Goal: Task Accomplishment & Management: Use online tool/utility

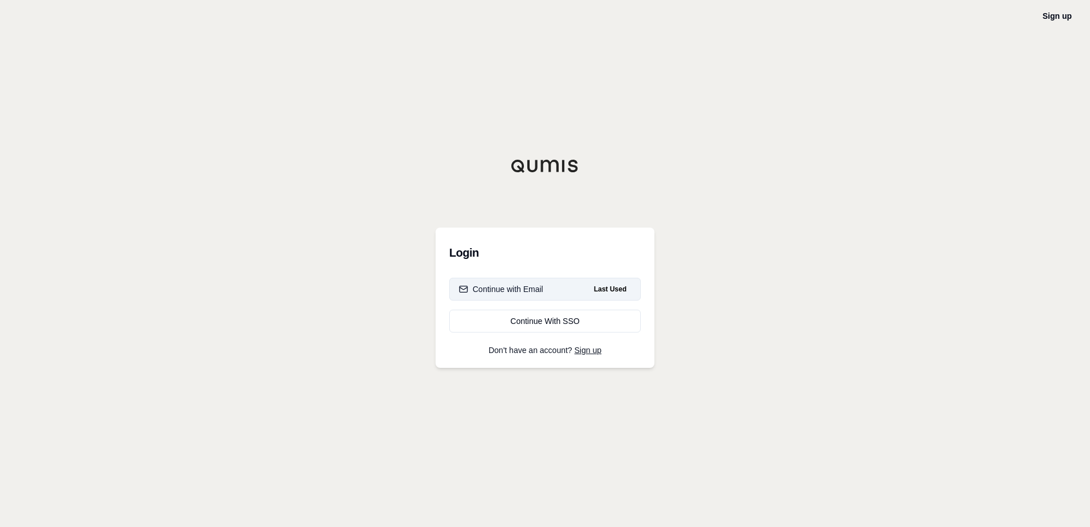
click at [553, 292] on button "Continue with Email Last Used" at bounding box center [544, 289] width 191 height 23
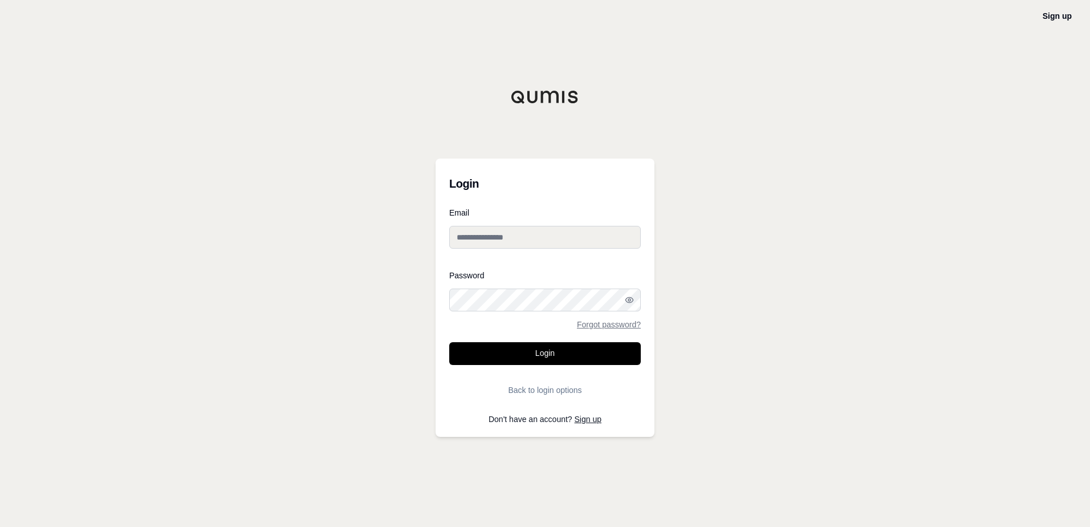
type input "**********"
click at [484, 346] on button "Login" at bounding box center [544, 353] width 191 height 23
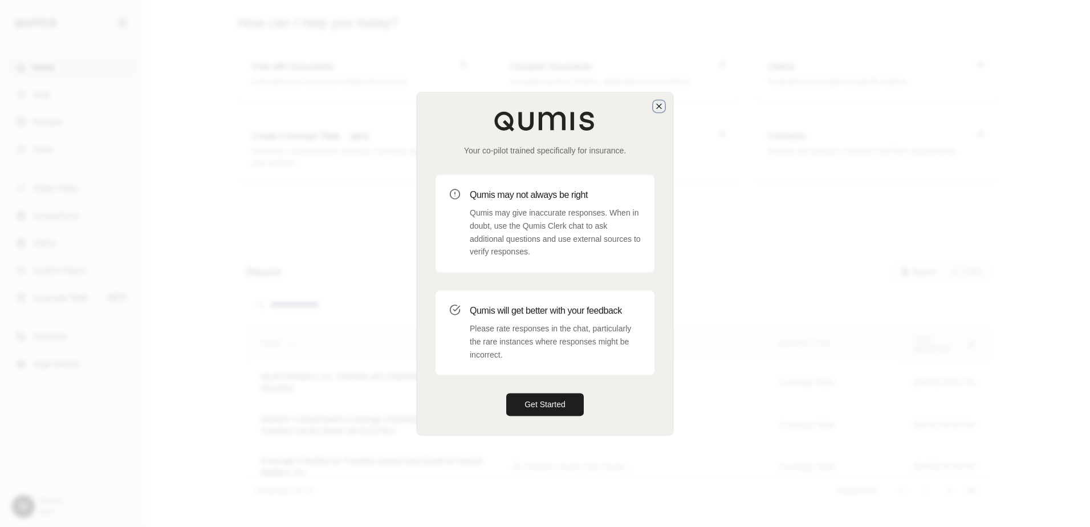
click at [655, 106] on icon "button" at bounding box center [658, 105] width 9 height 9
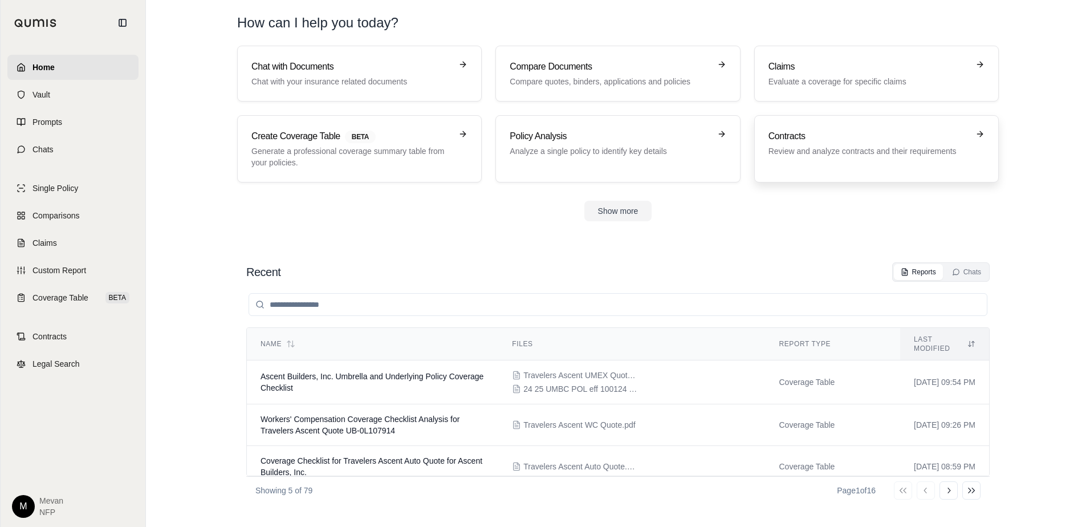
click at [767, 132] on link "Contracts Review and analyze contracts and their requirements" at bounding box center [876, 148] width 244 height 67
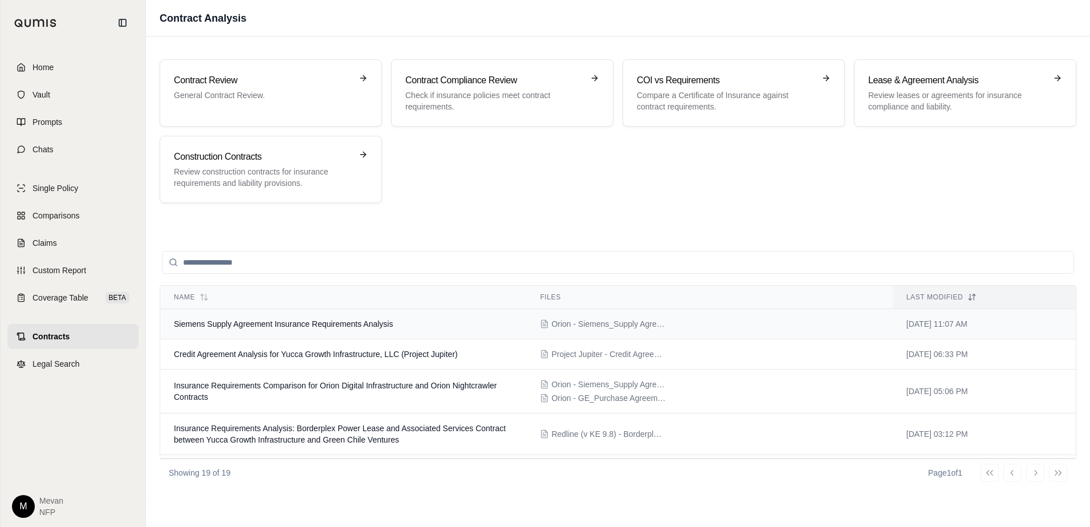
click at [301, 325] on span "Siemens Supply Agreement Insurance Requirements Analysis" at bounding box center [283, 323] width 219 height 9
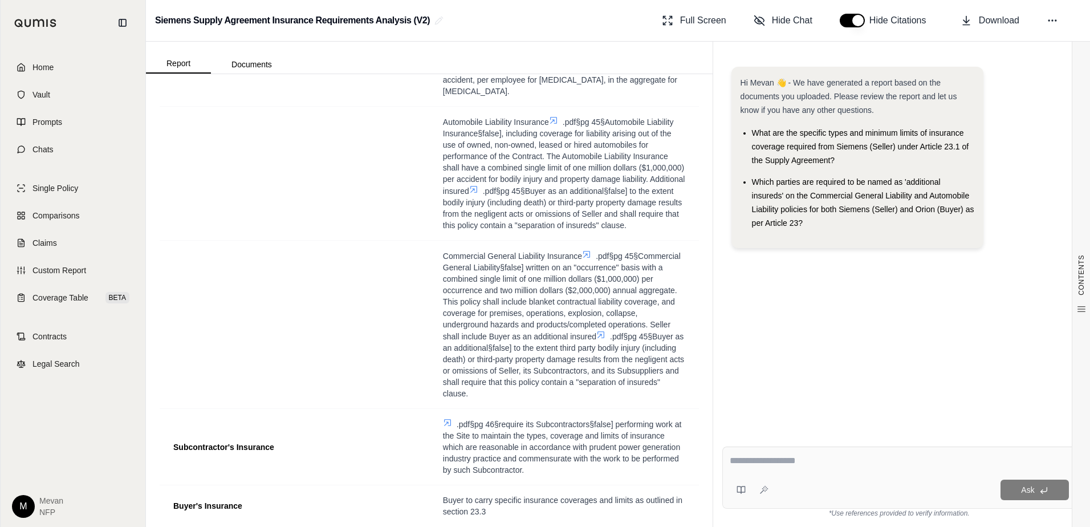
scroll to position [381, 0]
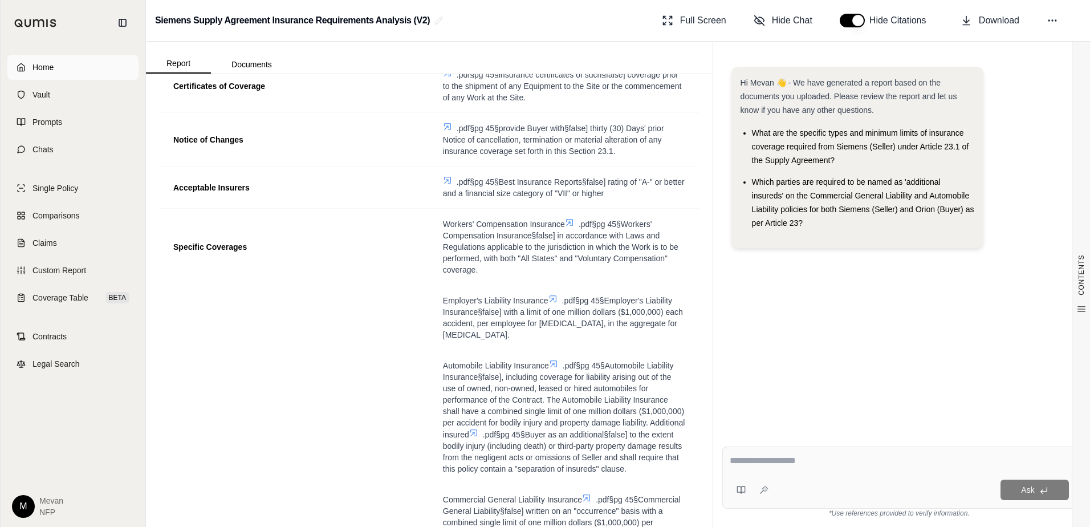
click at [116, 62] on link "Home" at bounding box center [72, 67] width 131 height 25
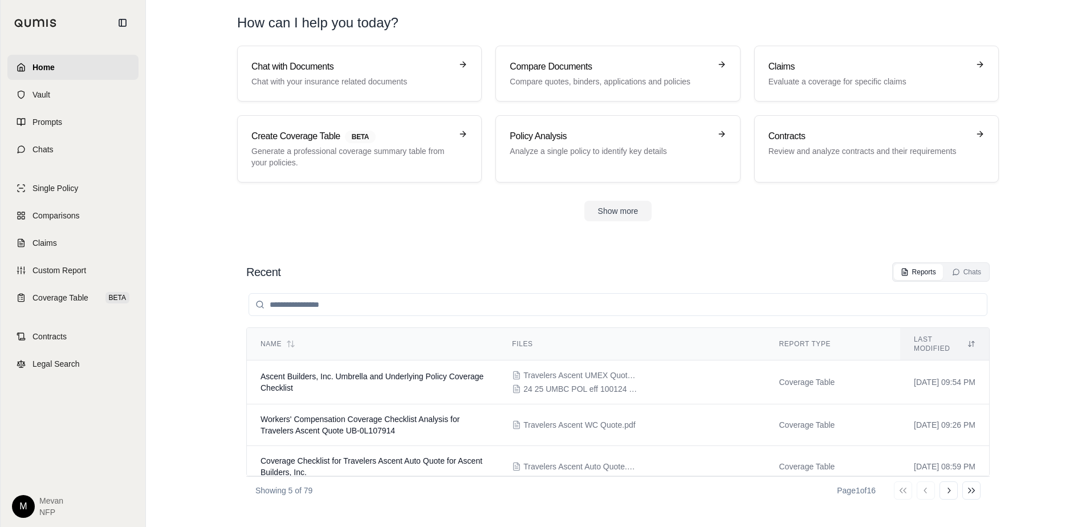
click at [443, 204] on div "Show more" at bounding box center [617, 211] width 761 height 21
click at [105, 70] on link "Home" at bounding box center [72, 67] width 131 height 25
click at [624, 218] on button "Show more" at bounding box center [618, 211] width 68 height 21
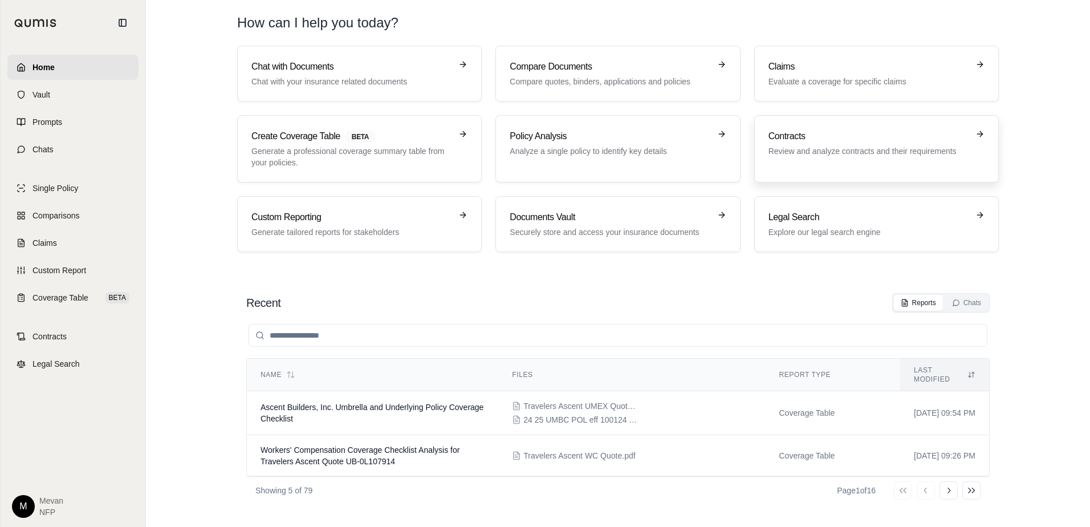
click at [825, 143] on div "Contracts Review and analyze contracts and their requirements" at bounding box center [868, 142] width 200 height 27
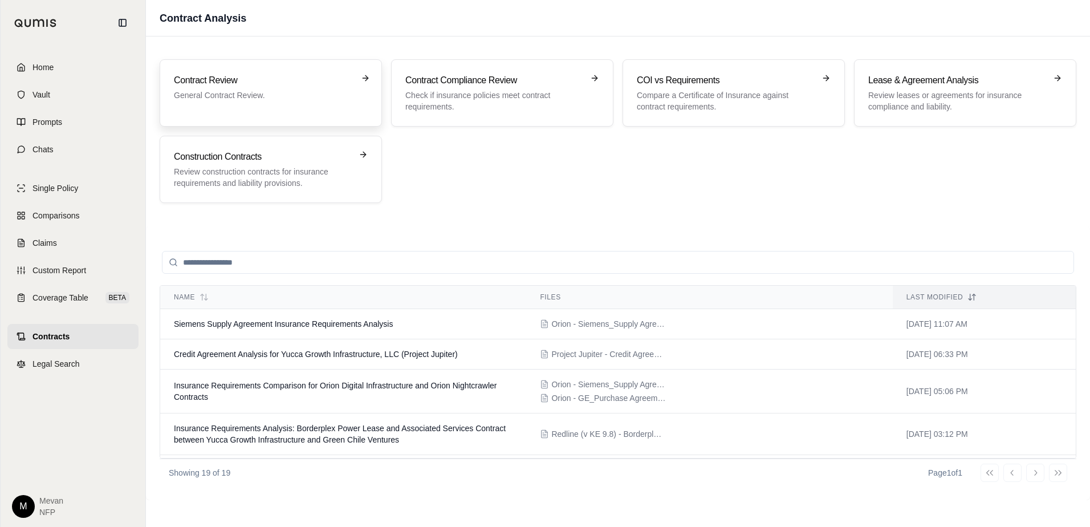
click at [223, 109] on div "Contract Review General Contract Review." at bounding box center [271, 93] width 194 height 39
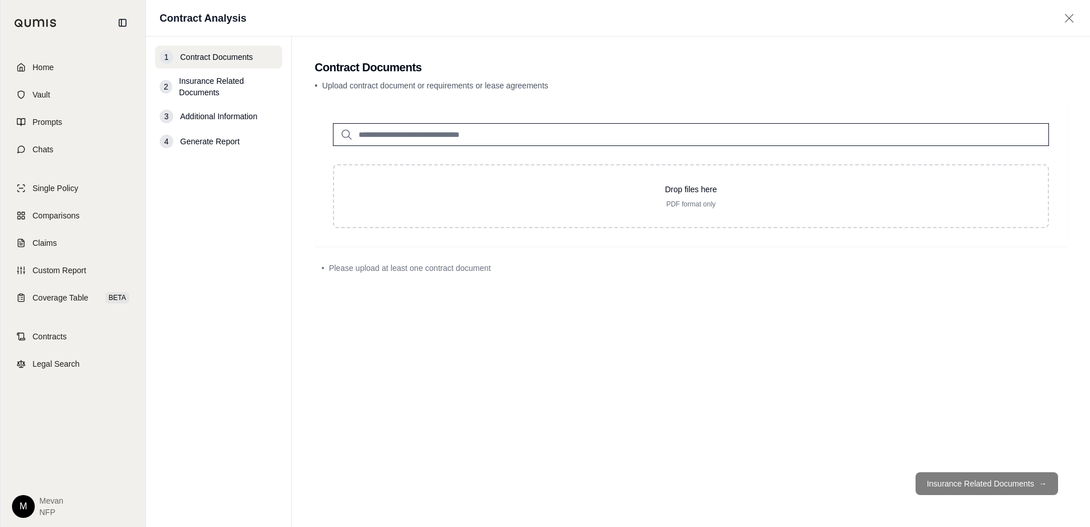
click at [87, 54] on div "Home Vault Prompts Chats Single Policy Comparisons Claims Custom Report Coverag…" at bounding box center [73, 286] width 145 height 481
click at [87, 57] on link "Home" at bounding box center [72, 67] width 131 height 25
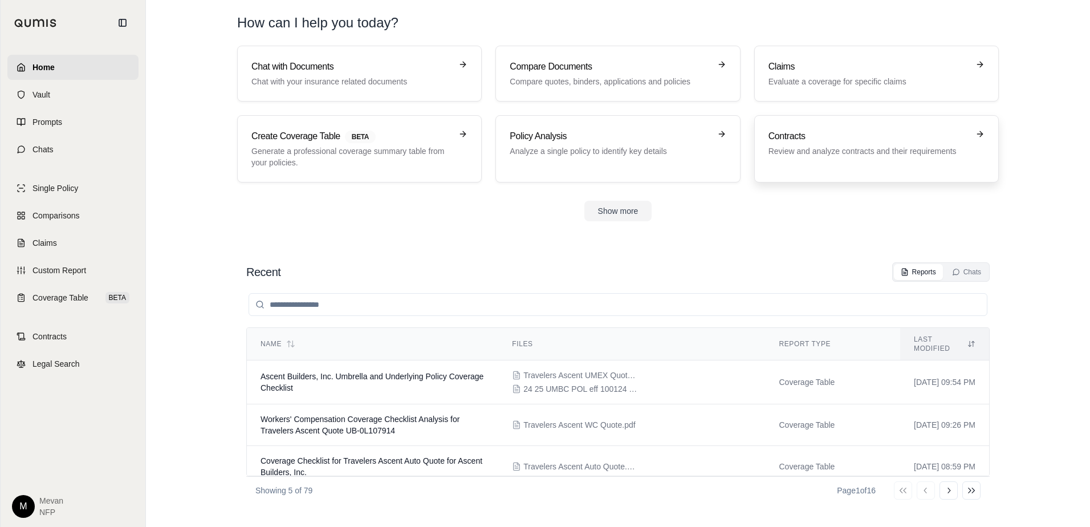
click at [847, 138] on h3 "Contracts" at bounding box center [868, 136] width 200 height 14
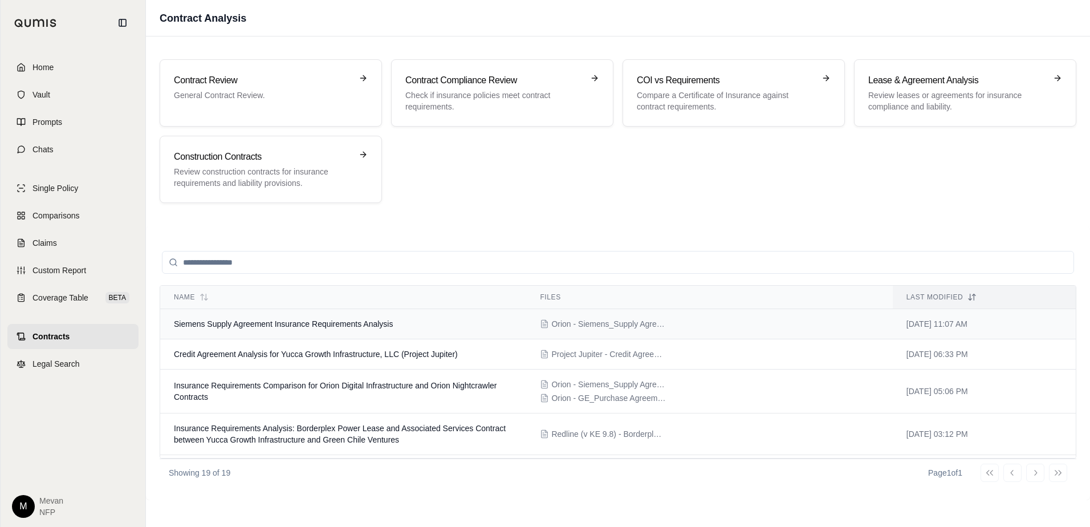
click at [293, 326] on span "Siemens Supply Agreement Insurance Requirements Analysis" at bounding box center [283, 323] width 219 height 9
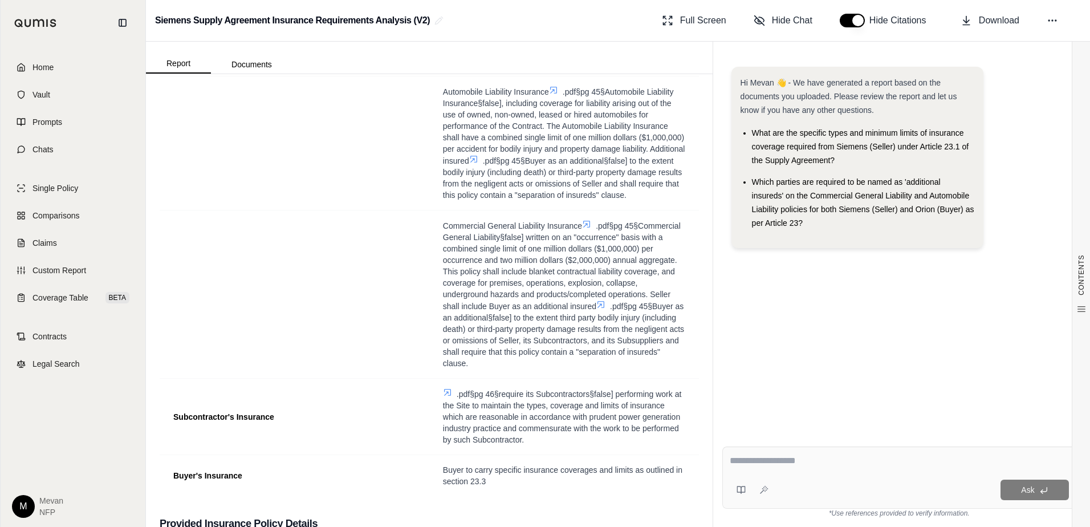
scroll to position [853, 0]
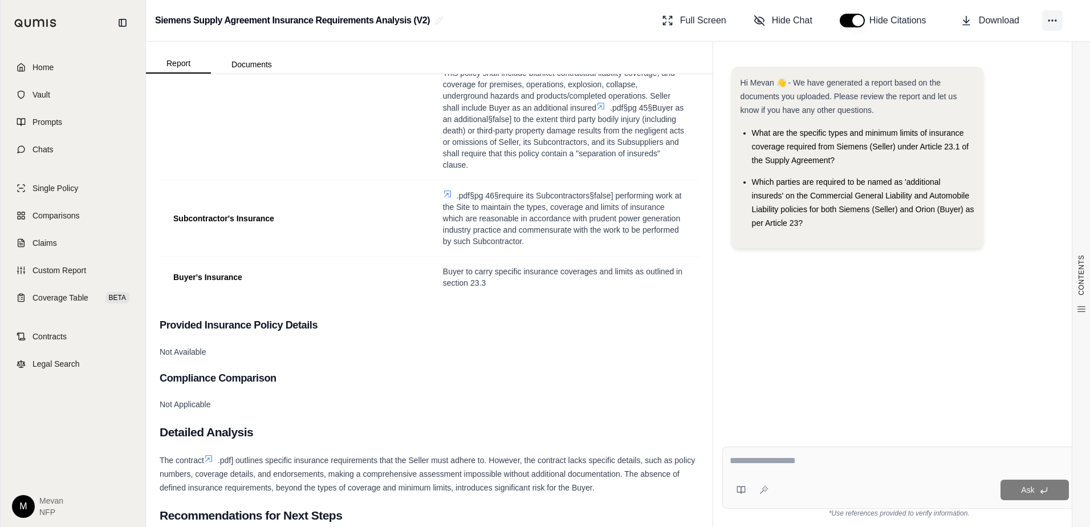
click at [1057, 17] on icon at bounding box center [1051, 20] width 11 height 11
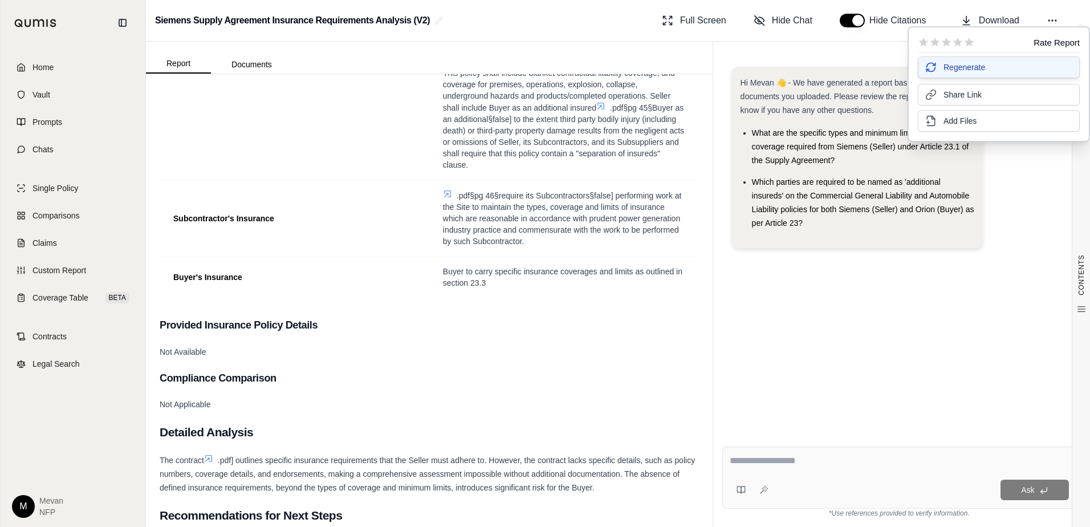
click at [966, 70] on span "Regenerate" at bounding box center [964, 67] width 42 height 11
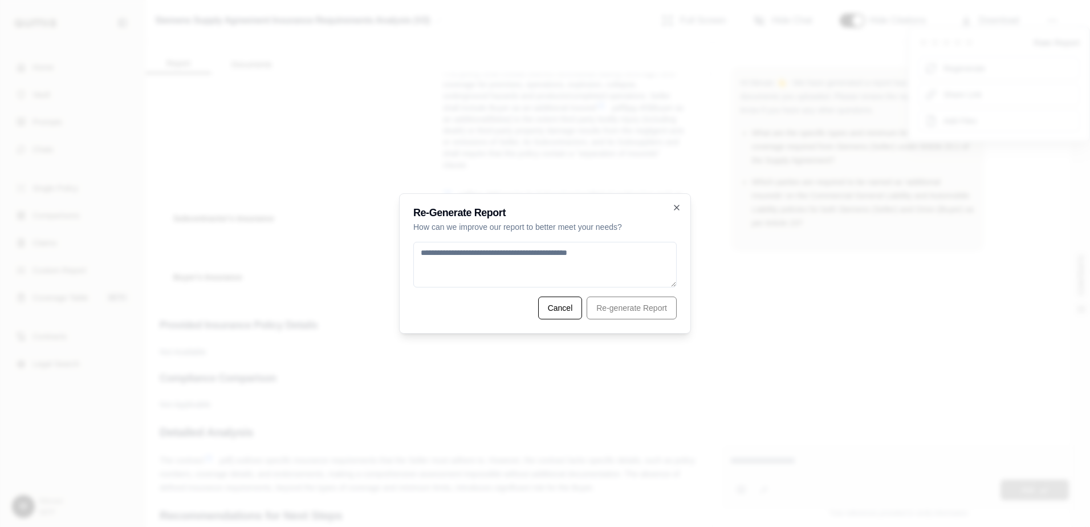
click at [567, 251] on textarea at bounding box center [544, 265] width 263 height 46
type textarea "**********"
click at [677, 206] on icon "button" at bounding box center [676, 207] width 9 height 9
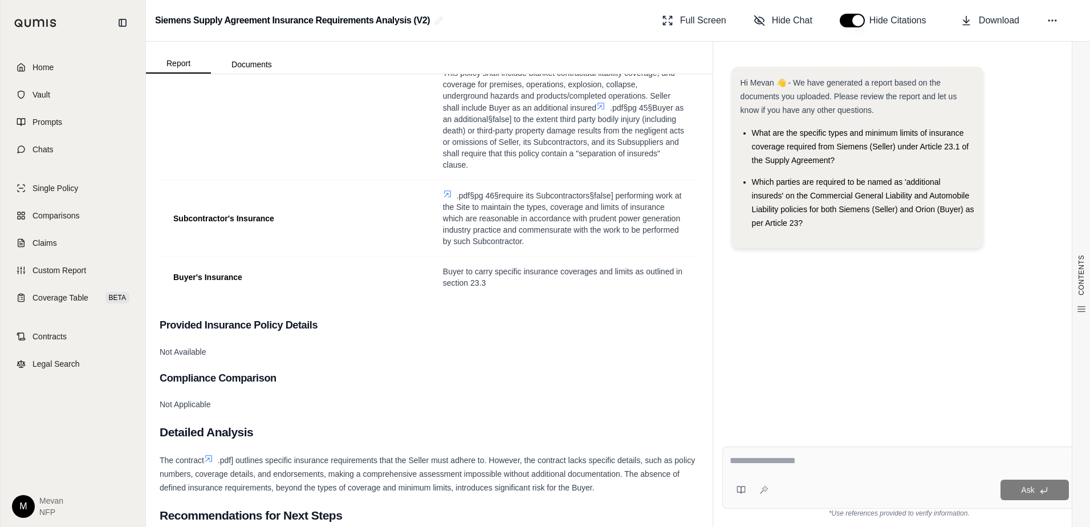
click at [785, 471] on div "Ask" at bounding box center [899, 477] width 354 height 62
click at [761, 492] on icon at bounding box center [763, 489] width 9 height 9
click at [73, 67] on link "Home" at bounding box center [72, 67] width 131 height 25
